Goal: Use online tool/utility: Utilize a website feature to perform a specific function

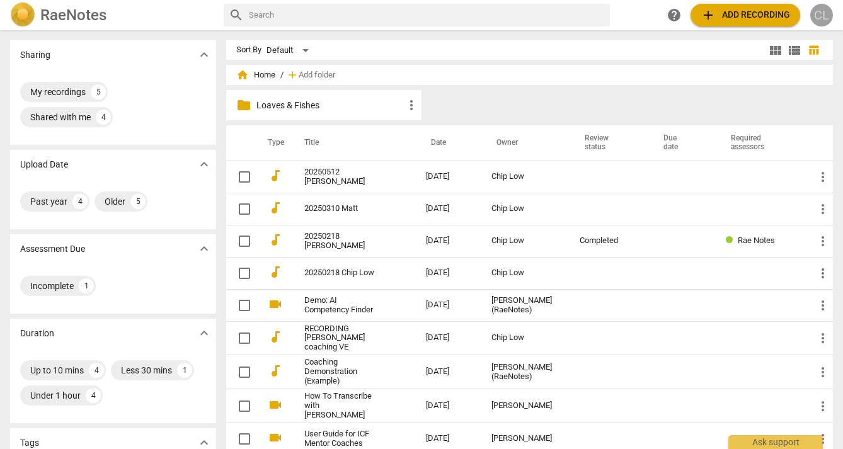
click at [824, 12] on div "CL" at bounding box center [821, 15] width 23 height 23
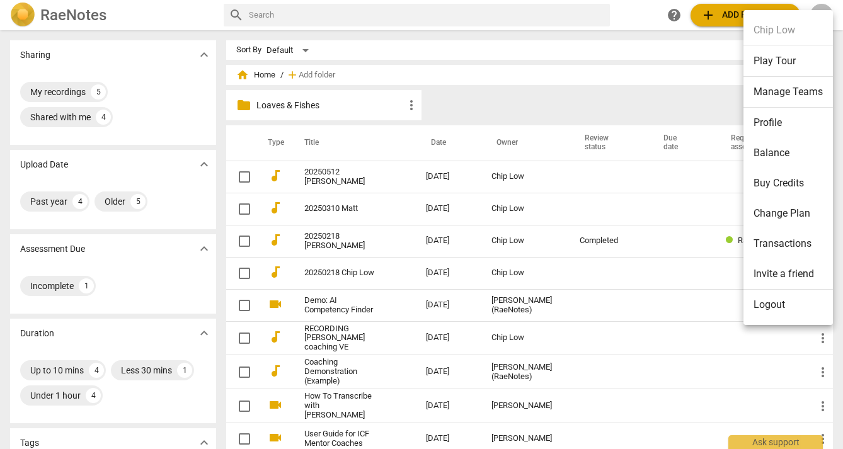
click at [717, 12] on div at bounding box center [421, 224] width 843 height 449
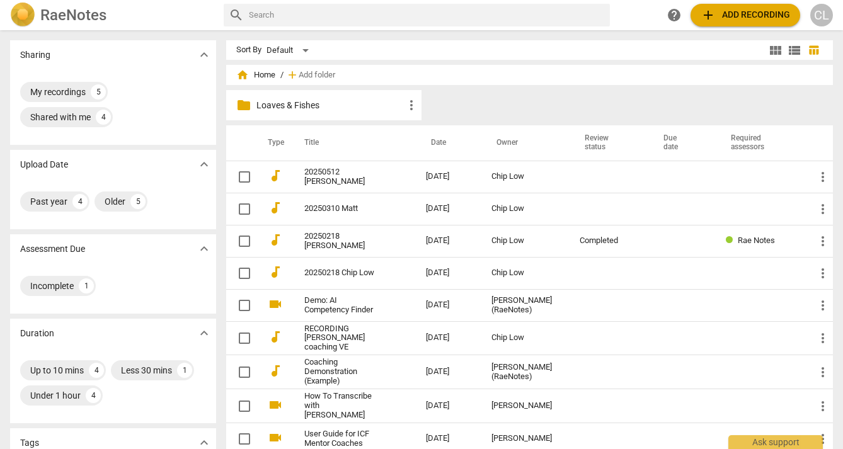
click at [725, 17] on span "add Add recording" at bounding box center [745, 15] width 89 height 15
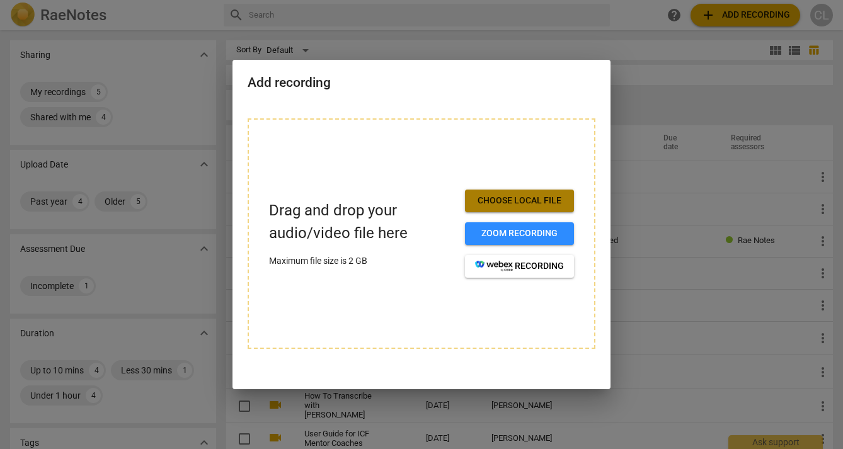
click at [498, 200] on span "Choose local file" at bounding box center [519, 201] width 89 height 13
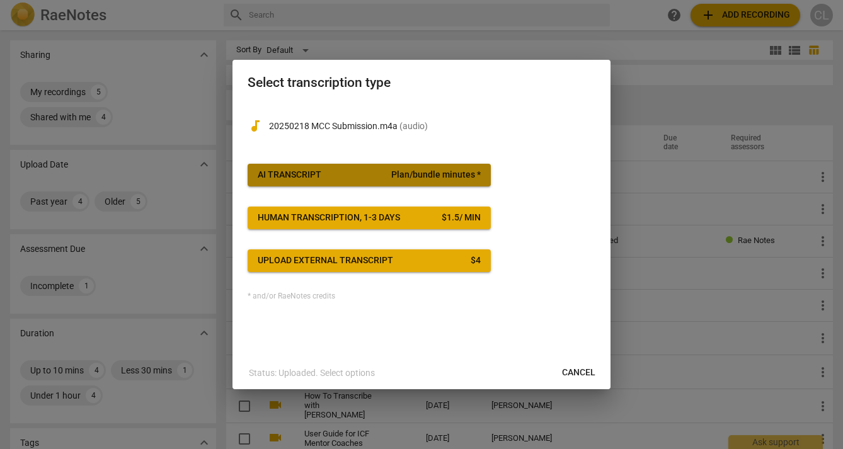
click at [427, 173] on span "Plan/bundle minutes *" at bounding box center [435, 175] width 89 height 13
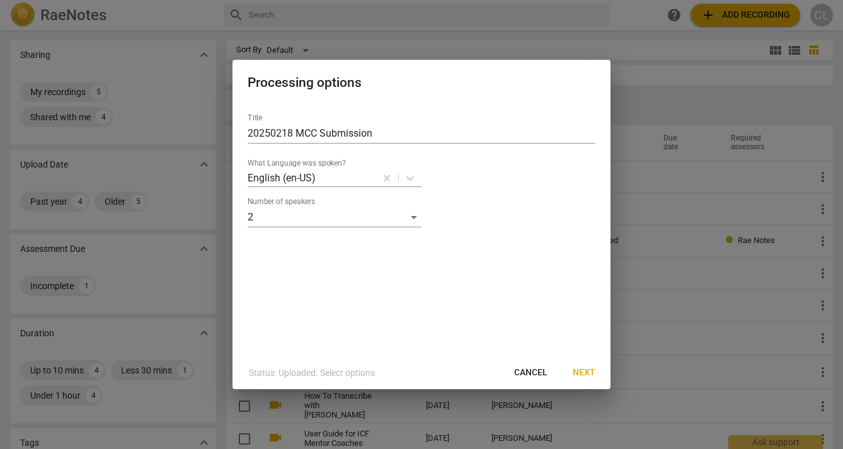
click at [585, 372] on span "Next" at bounding box center [584, 373] width 23 height 13
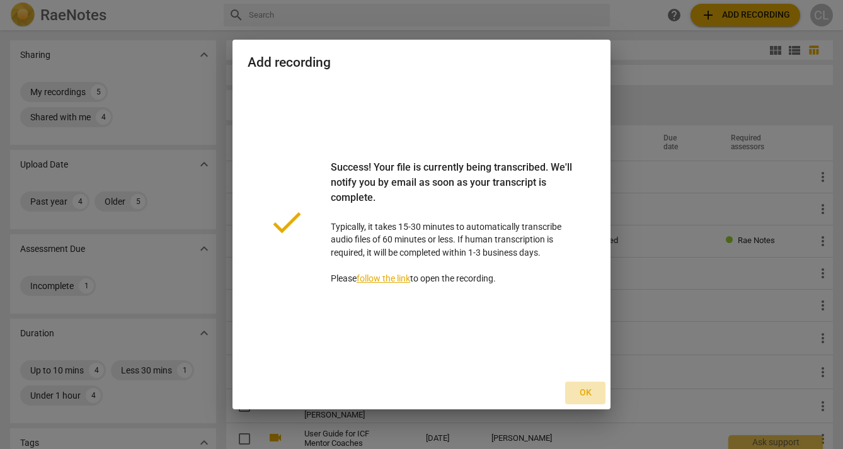
click at [588, 392] on span "Ok" at bounding box center [585, 393] width 20 height 13
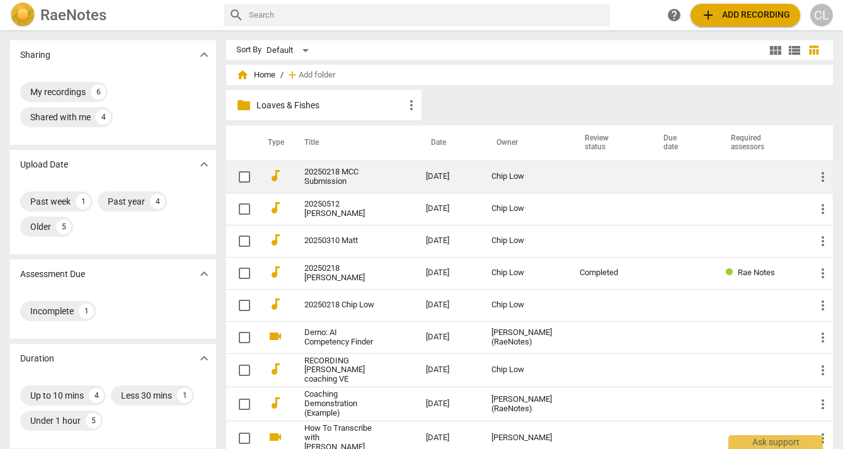
click at [519, 177] on div "Chip Low" at bounding box center [525, 176] width 68 height 9
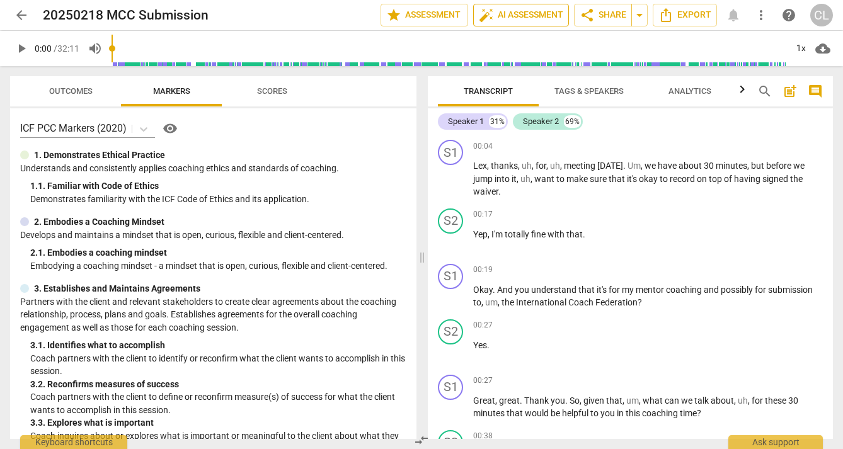
click at [500, 16] on span "auto_fix_high AI Assessment" at bounding box center [521, 15] width 84 height 15
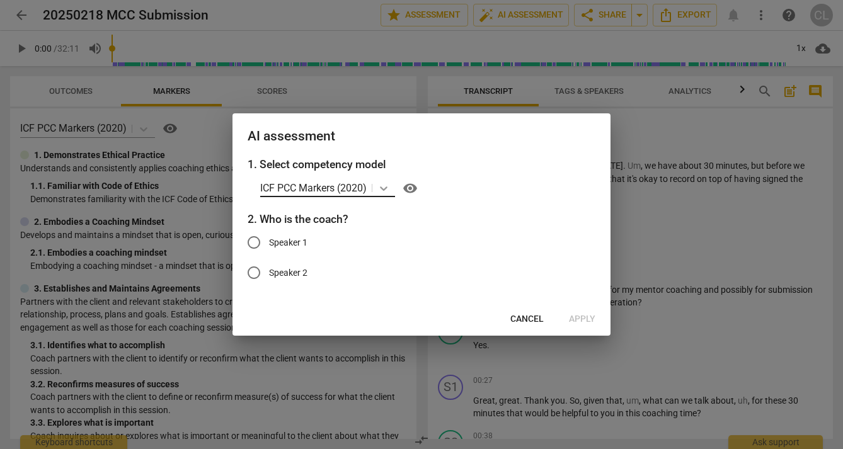
click at [386, 188] on icon at bounding box center [383, 188] width 13 height 13
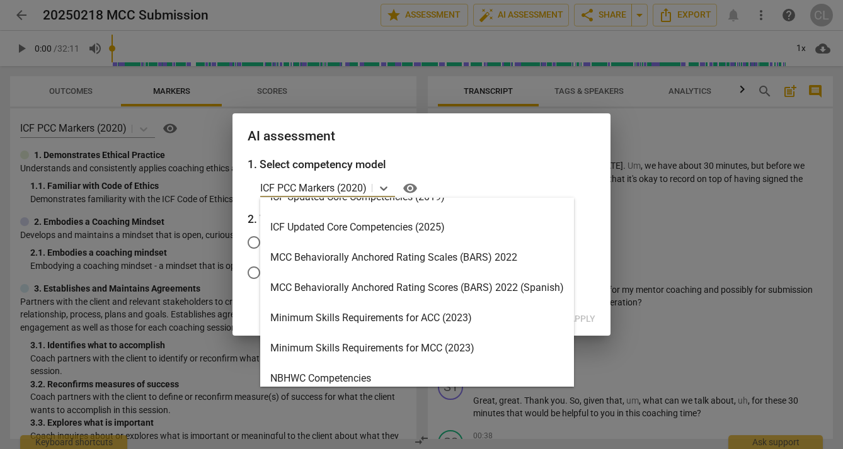
scroll to position [297, 0]
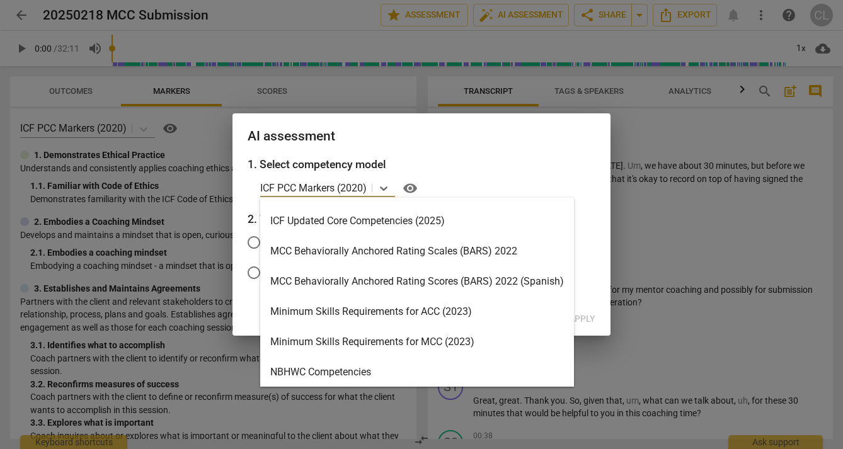
click at [375, 248] on div "MCC Behaviorally Anchored Rating Scales (BARS) 2022" at bounding box center [417, 251] width 314 height 30
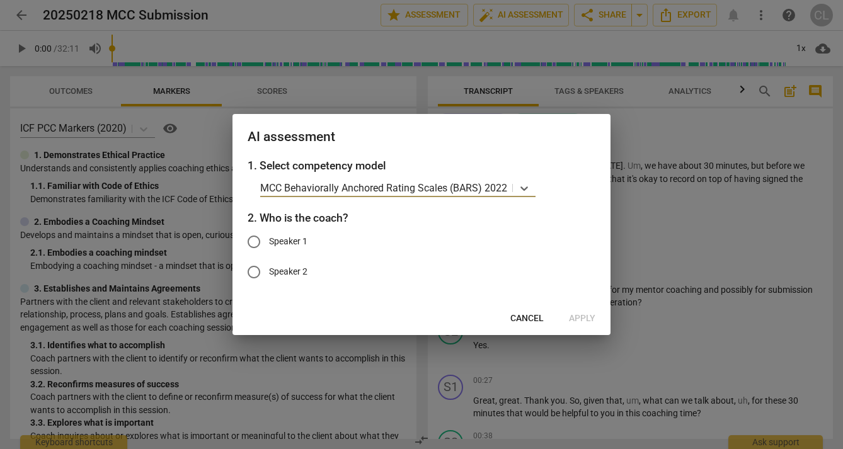
click at [526, 321] on span "Cancel" at bounding box center [526, 319] width 33 height 13
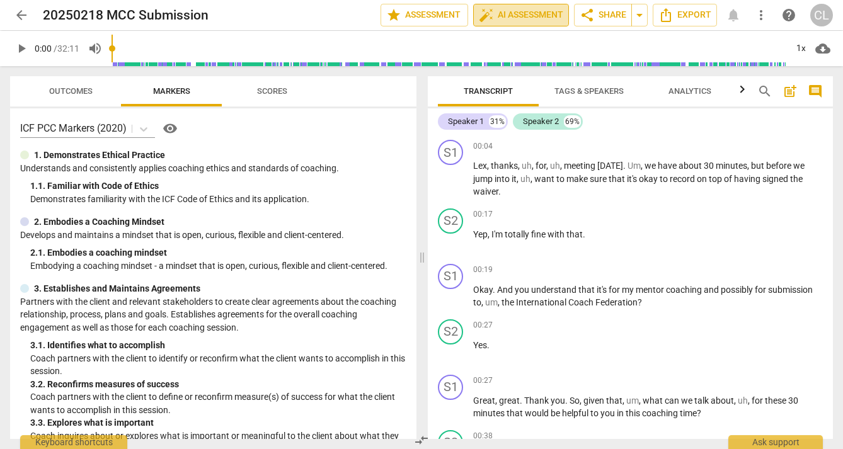
click at [525, 14] on span "auto_fix_high AI Assessment" at bounding box center [521, 15] width 84 height 15
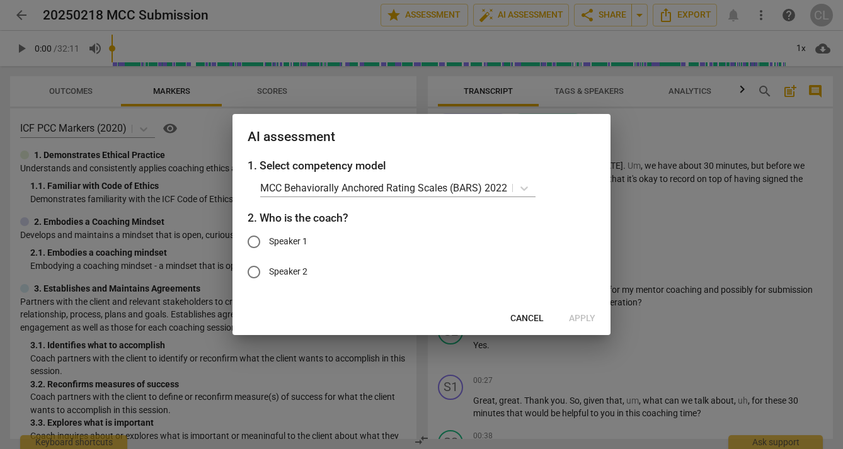
click at [255, 241] on input "Speaker 1" at bounding box center [254, 242] width 30 height 30
radio input "true"
click at [389, 178] on div "1. Select competency model MCC Behaviorally Anchored Rating Scales (BARS) 2022 …" at bounding box center [422, 230] width 378 height 145
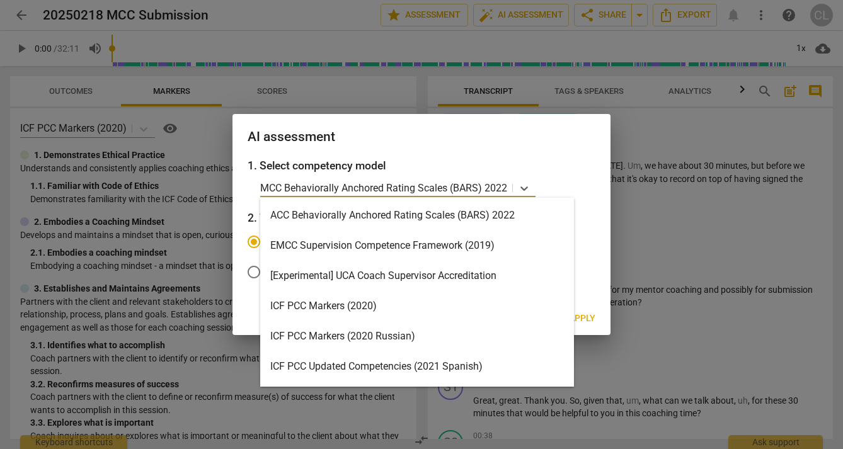
click at [384, 187] on p "MCC Behaviorally Anchored Rating Scales (BARS) 2022" at bounding box center [383, 188] width 247 height 14
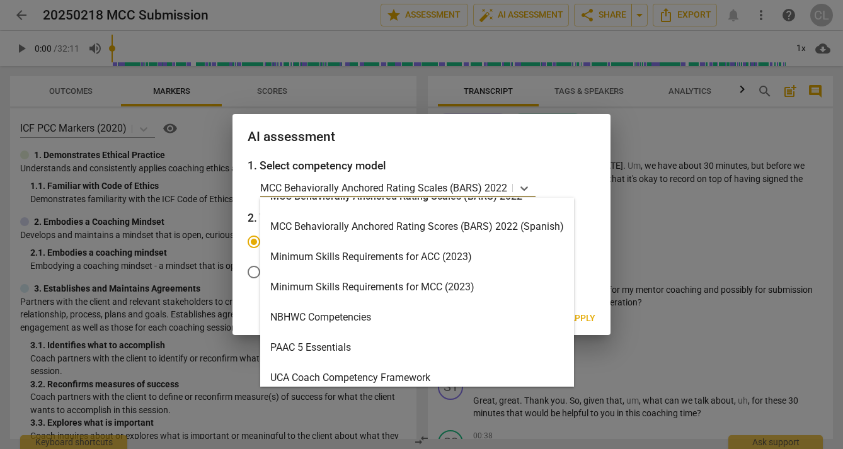
scroll to position [355, 0]
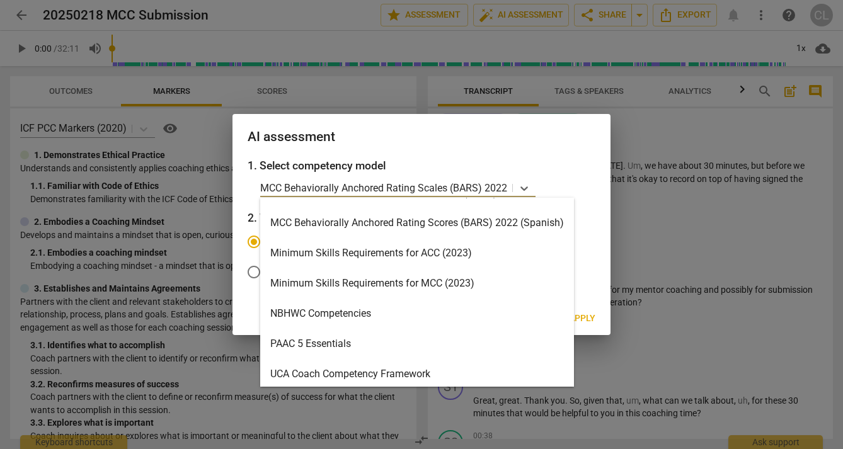
click at [391, 284] on div "Minimum Skills Requirements for MCC (2023)" at bounding box center [417, 283] width 314 height 30
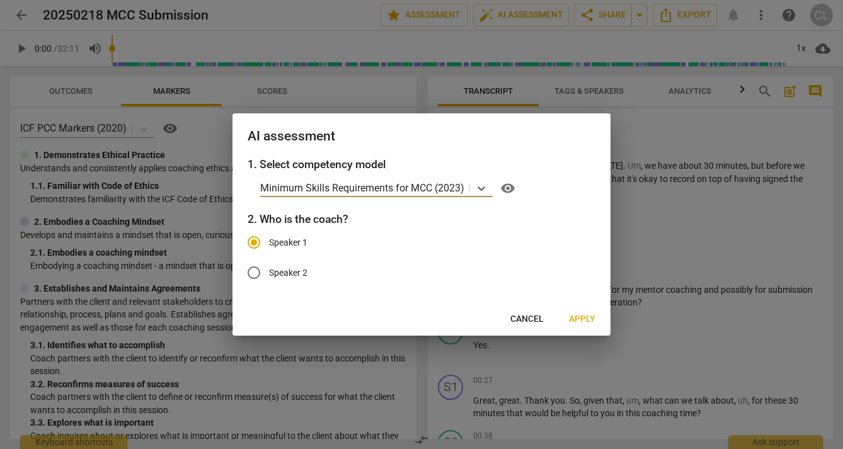
click at [411, 186] on p "Minimum Skills Requirements for MCC (2023)" at bounding box center [362, 188] width 204 height 14
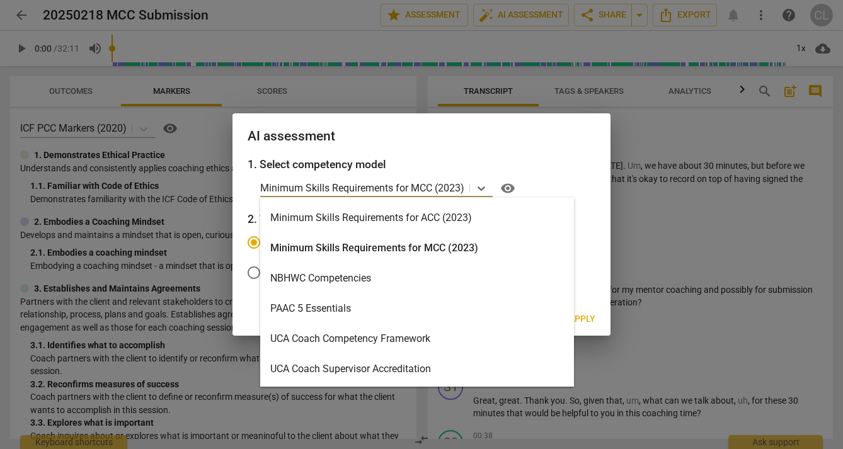
scroll to position [391, 0]
click at [389, 247] on div "Minimum Skills Requirements for MCC (2023)" at bounding box center [417, 248] width 314 height 30
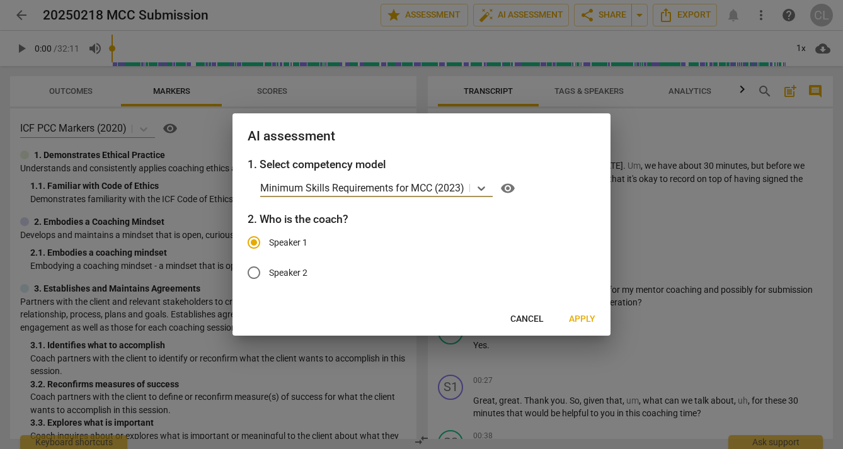
click at [585, 320] on span "Apply" at bounding box center [582, 319] width 26 height 13
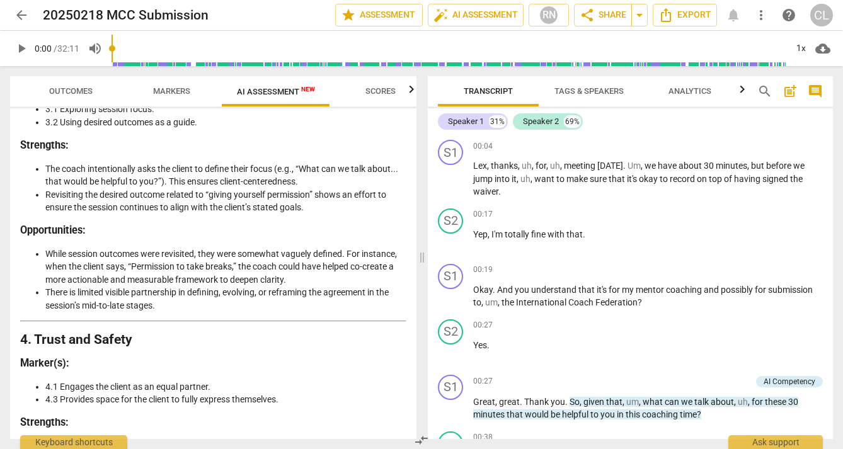
scroll to position [800, 0]
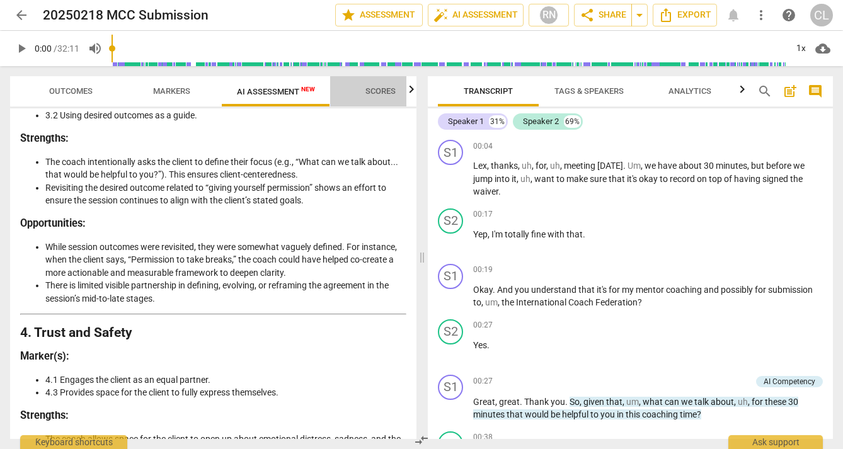
click at [382, 94] on span "Scores" at bounding box center [380, 90] width 30 height 9
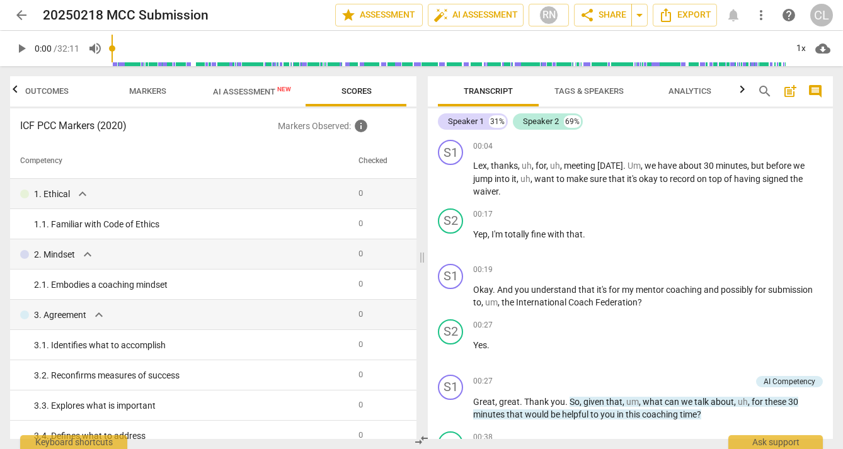
scroll to position [0, 0]
click at [227, 89] on span "AI Assessment New" at bounding box center [252, 91] width 78 height 9
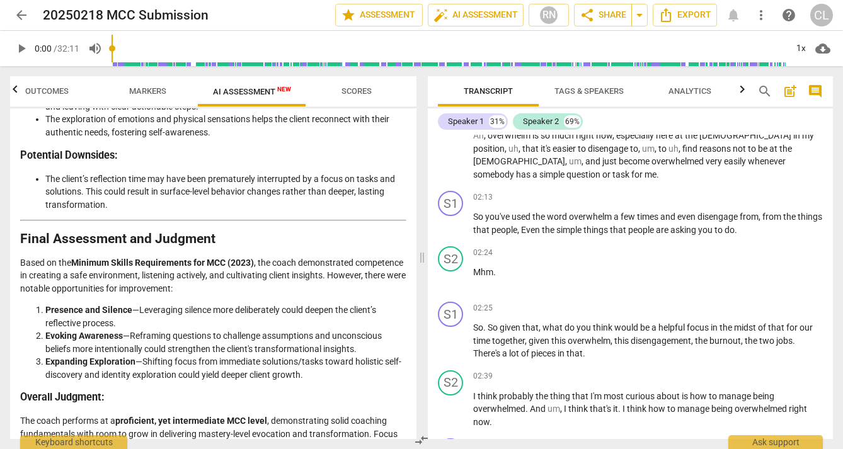
scroll to position [2582, 0]
click at [23, 18] on span "arrow_back" at bounding box center [21, 15] width 15 height 15
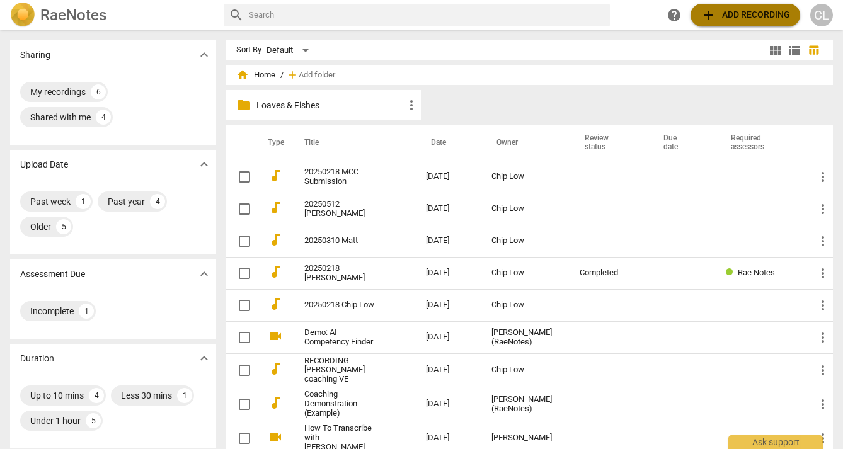
click at [720, 15] on span "add Add recording" at bounding box center [745, 15] width 89 height 15
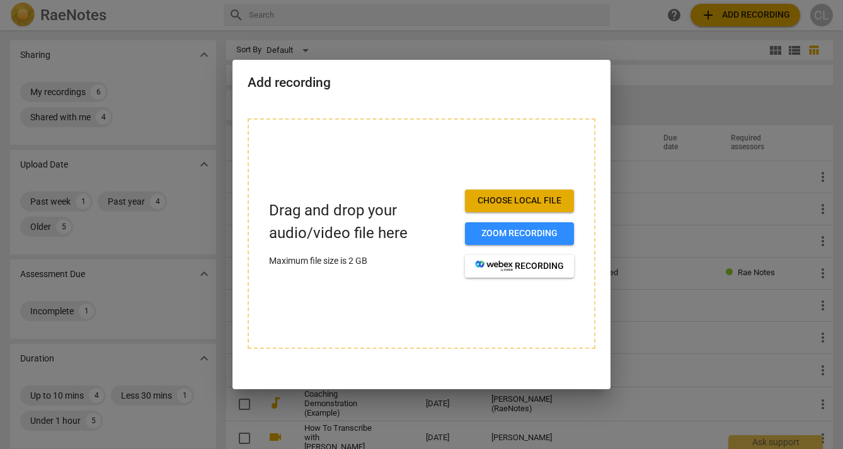
click at [513, 195] on span "Choose local file" at bounding box center [519, 201] width 89 height 13
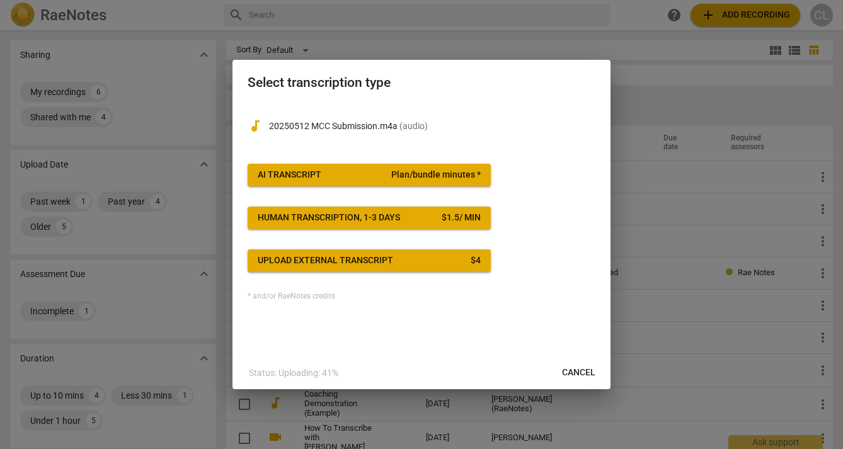
click at [416, 175] on span "Plan/bundle minutes *" at bounding box center [435, 175] width 89 height 13
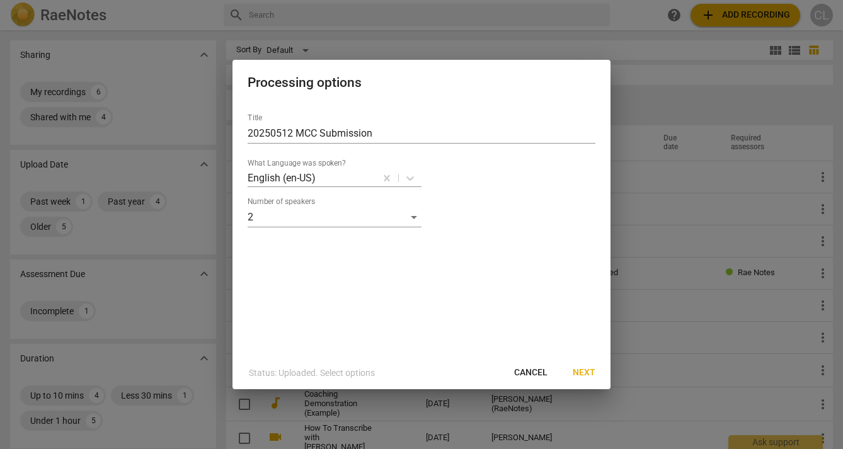
click at [583, 372] on span "Next" at bounding box center [584, 373] width 23 height 13
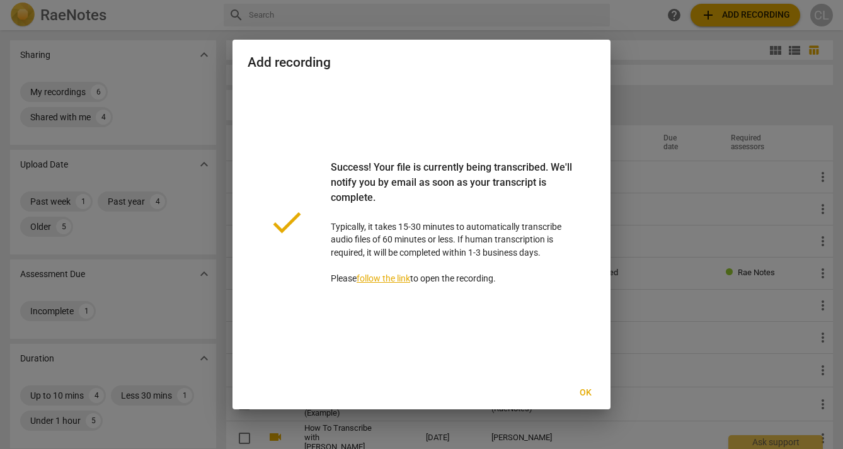
click at [584, 391] on span "Ok" at bounding box center [585, 393] width 20 height 13
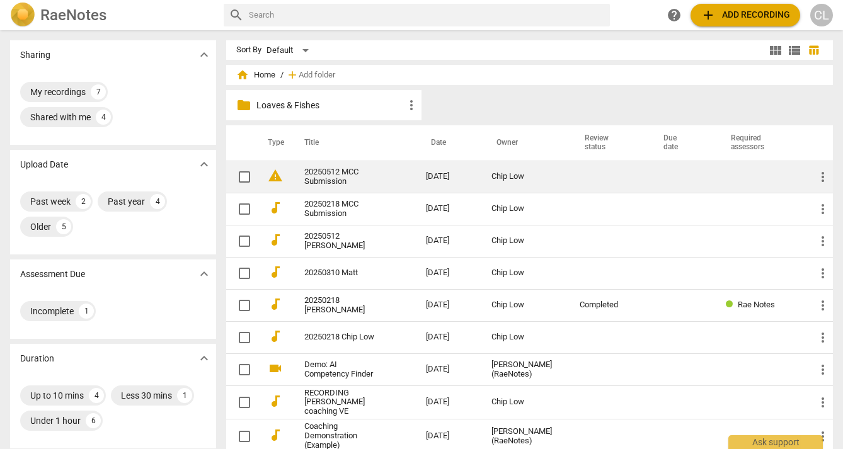
click at [345, 175] on link "20250512 MCC Submission" at bounding box center [342, 177] width 77 height 19
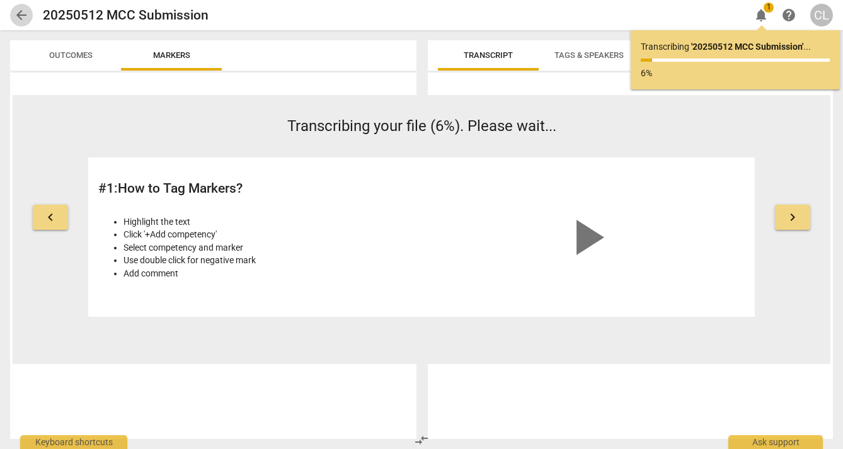
click at [18, 14] on span "arrow_back" at bounding box center [21, 15] width 15 height 15
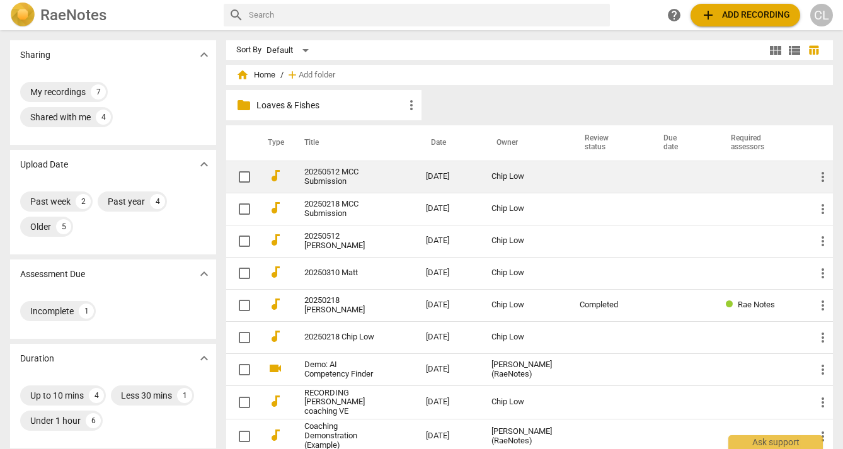
click at [517, 179] on div "Chip Low" at bounding box center [525, 176] width 68 height 9
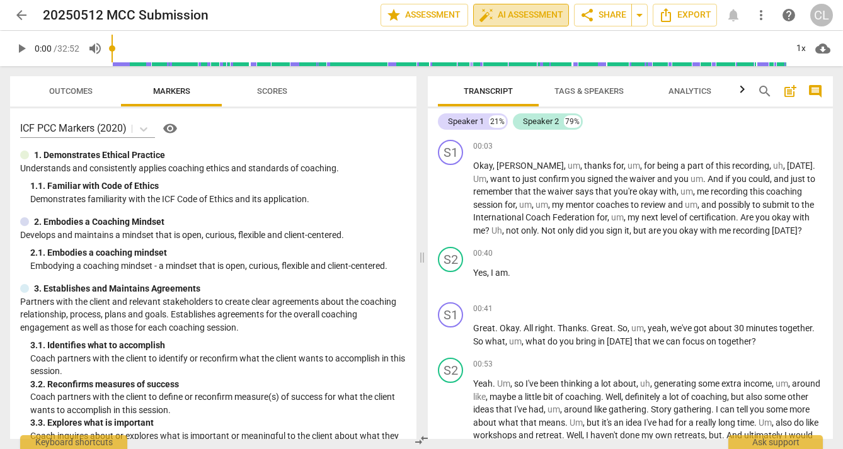
click at [507, 16] on span "auto_fix_high AI Assessment" at bounding box center [521, 15] width 84 height 15
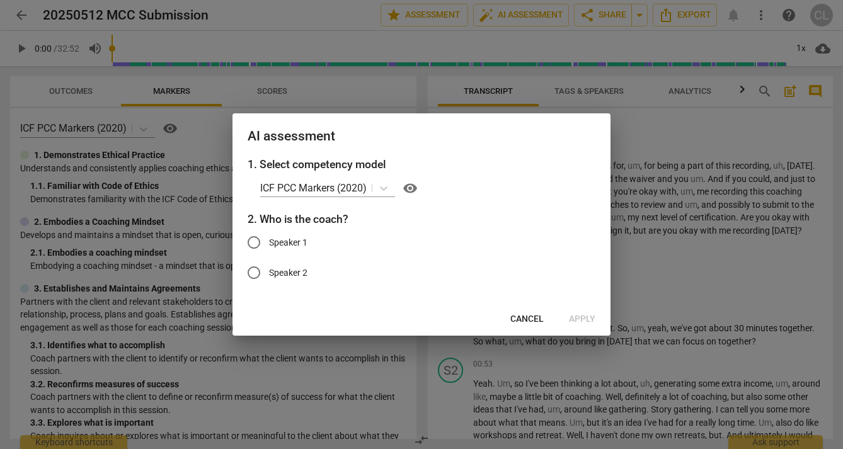
click at [528, 321] on span "Cancel" at bounding box center [526, 319] width 33 height 13
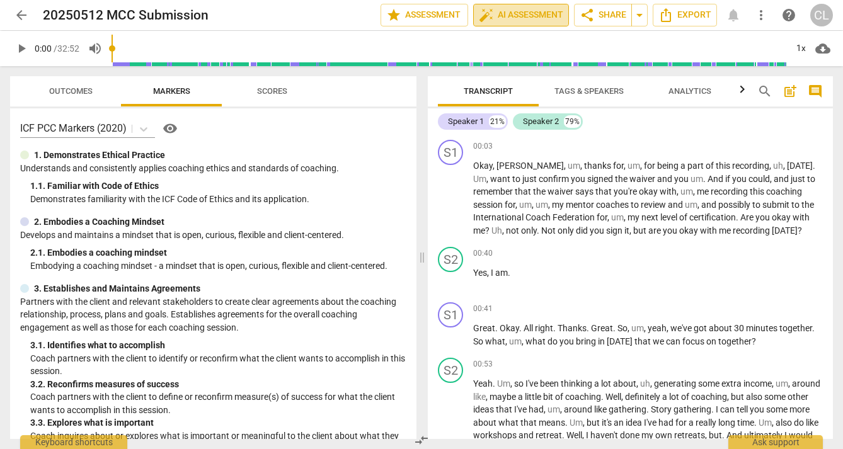
click at [517, 11] on span "auto_fix_high AI Assessment" at bounding box center [521, 15] width 84 height 15
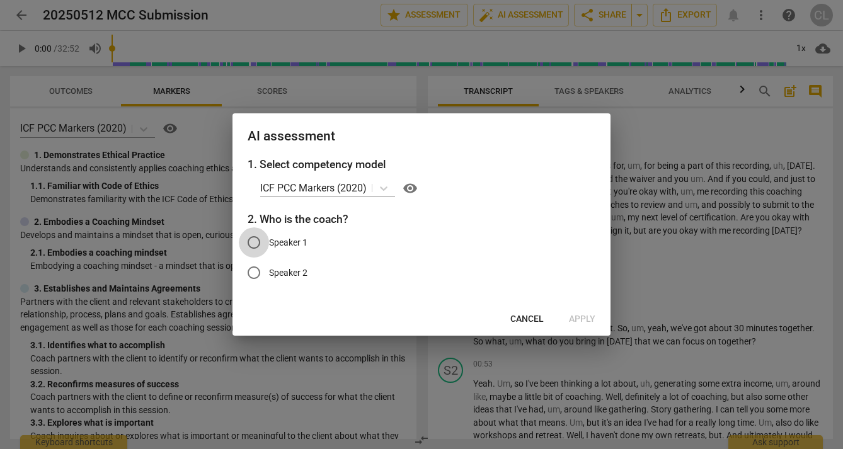
click at [256, 246] on input "Speaker 1" at bounding box center [254, 242] width 30 height 30
radio input "true"
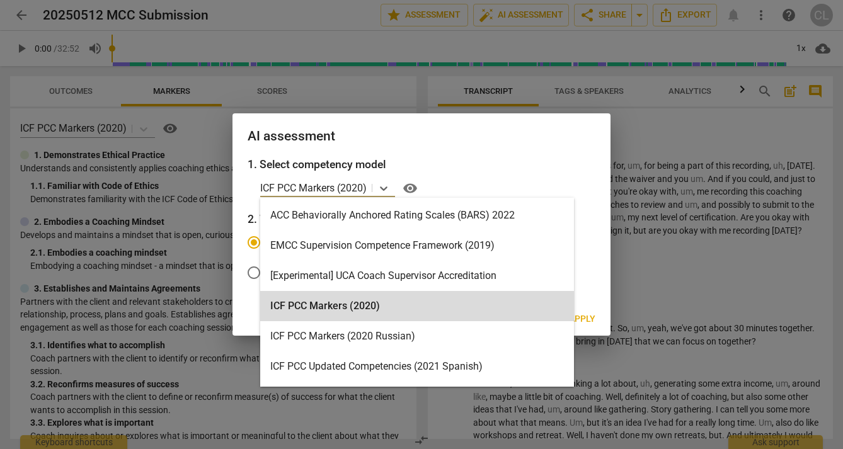
click at [311, 191] on p "ICF PCC Markers (2020)" at bounding box center [313, 188] width 106 height 14
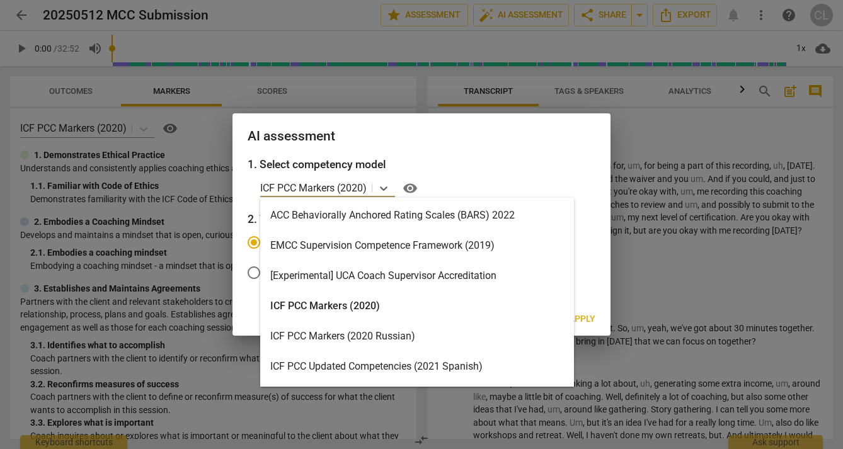
scroll to position [391, 0]
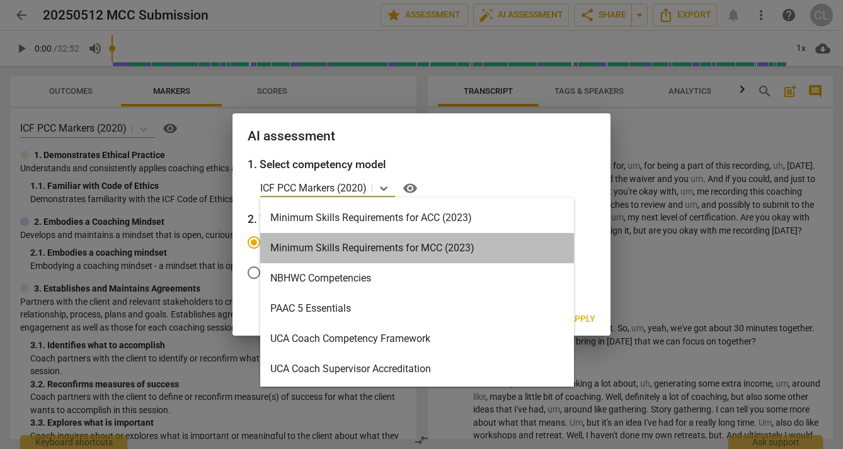
click at [340, 250] on div "Minimum Skills Requirements for MCC (2023)" at bounding box center [417, 248] width 314 height 30
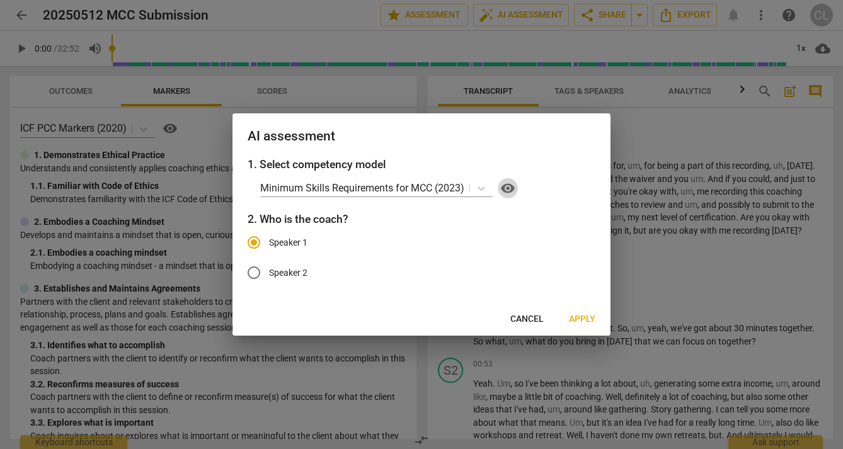
click at [510, 188] on span "visibility" at bounding box center [507, 188] width 15 height 15
click at [384, 186] on p "Minimum Skills Requirements for MCC (2023)" at bounding box center [362, 188] width 204 height 14
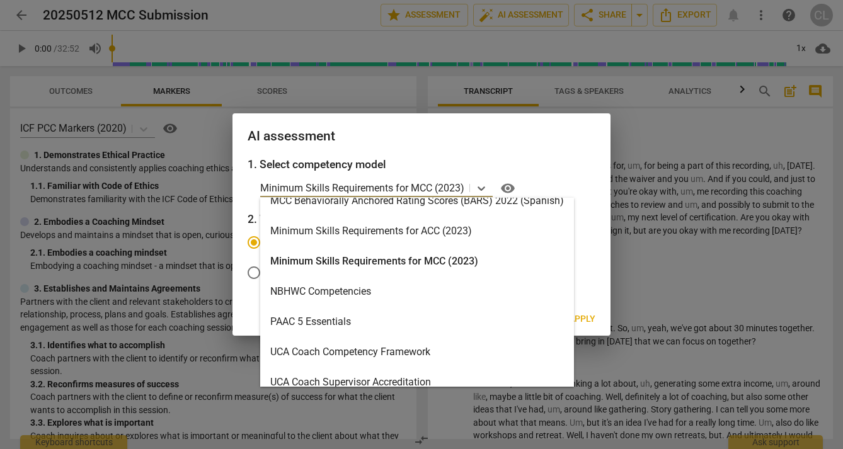
scroll to position [379, 0]
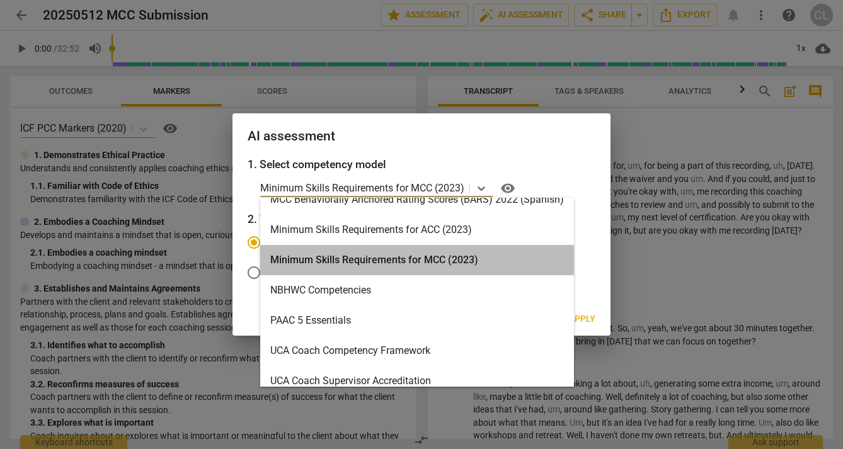
click at [365, 263] on div "Minimum Skills Requirements for MCC (2023)" at bounding box center [417, 260] width 314 height 30
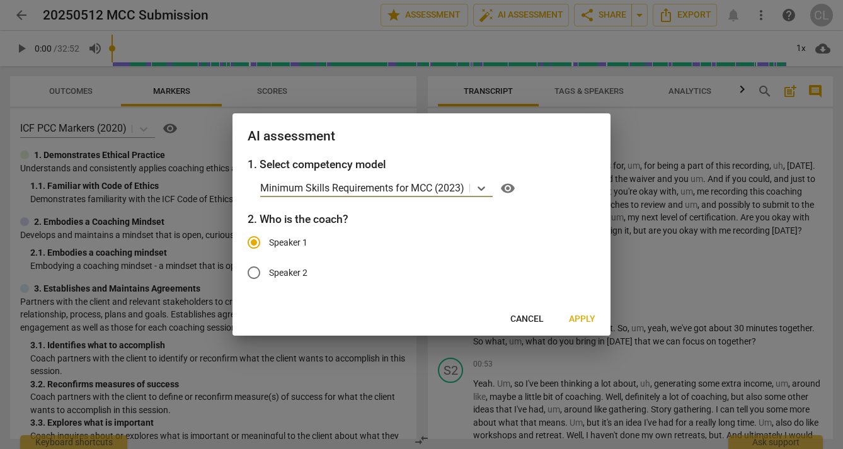
click at [580, 316] on span "Apply" at bounding box center [582, 319] width 26 height 13
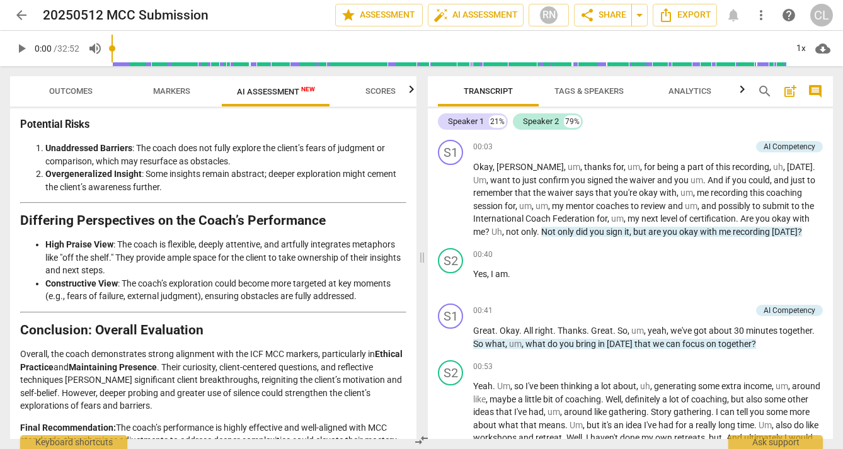
scroll to position [4, 0]
drag, startPoint x: 23, startPoint y: 298, endPoint x: 57, endPoint y: 430, distance: 136.8
click at [57, 430] on div "Disclaimer: AI can make mistakes. Consult a qualified mentor coach before actin…" at bounding box center [213, 273] width 406 height 331
copy div "Conclusion: Overall Evaluation Overall, the coach demonstrates strong alignment…"
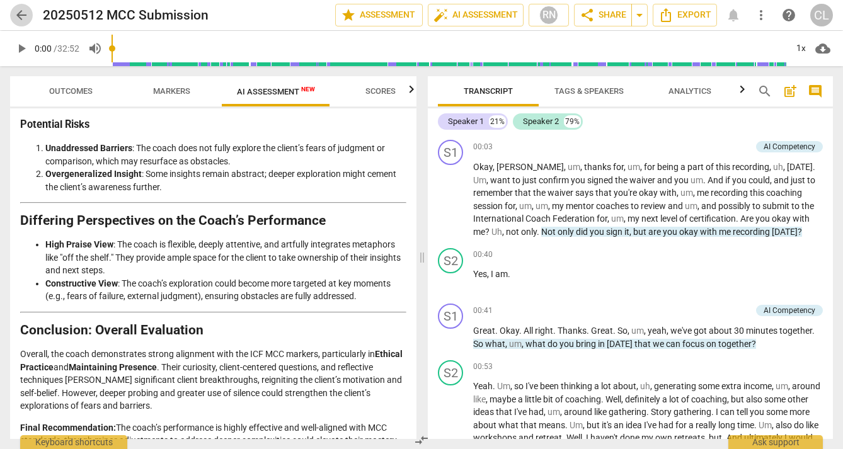
click at [24, 15] on span "arrow_back" at bounding box center [21, 15] width 15 height 15
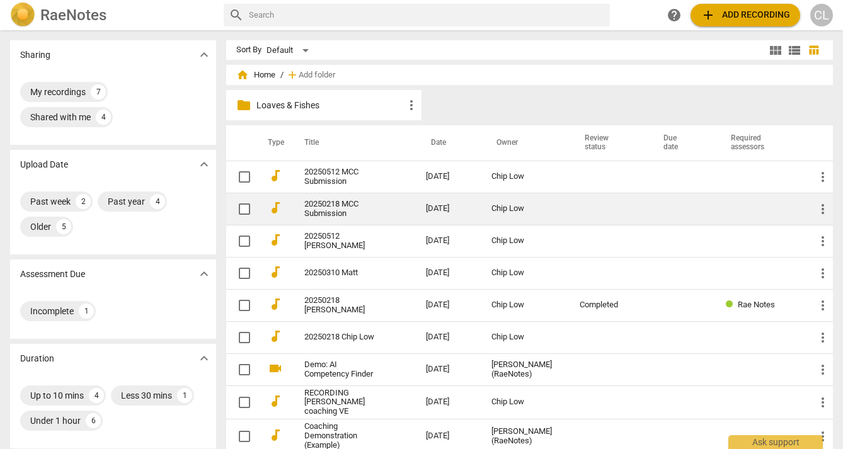
click at [342, 200] on link "20250218 MCC Submission" at bounding box center [342, 209] width 77 height 19
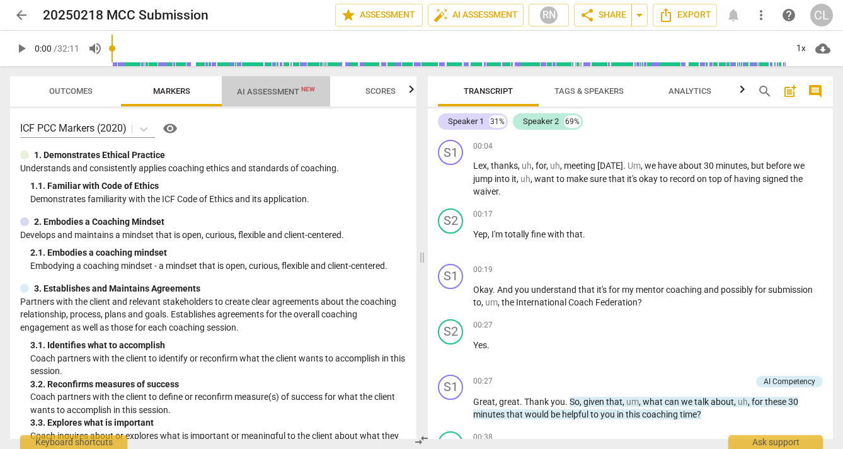
click at [267, 87] on span "AI Assessment New" at bounding box center [276, 91] width 78 height 9
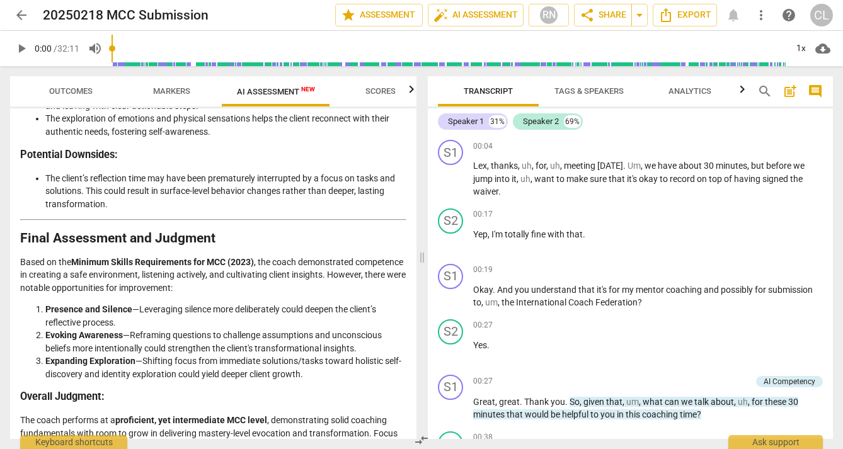
scroll to position [2582, 0]
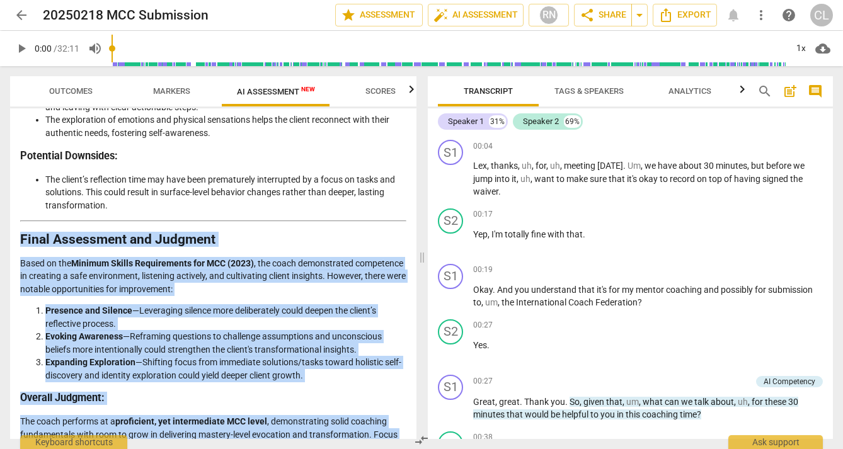
drag, startPoint x: 21, startPoint y: 203, endPoint x: 191, endPoint y: 430, distance: 283.5
click at [191, 430] on div "Disclaimer: AI can make mistakes. Consult a qualified mentor coach before actin…" at bounding box center [213, 273] width 406 height 331
copy div "Lorem Ipsumdolor sit Ametcons Adipi el sed Doeiusm Tempor Incididuntut lab ETD …"
